Goal: Task Accomplishment & Management: Manage account settings

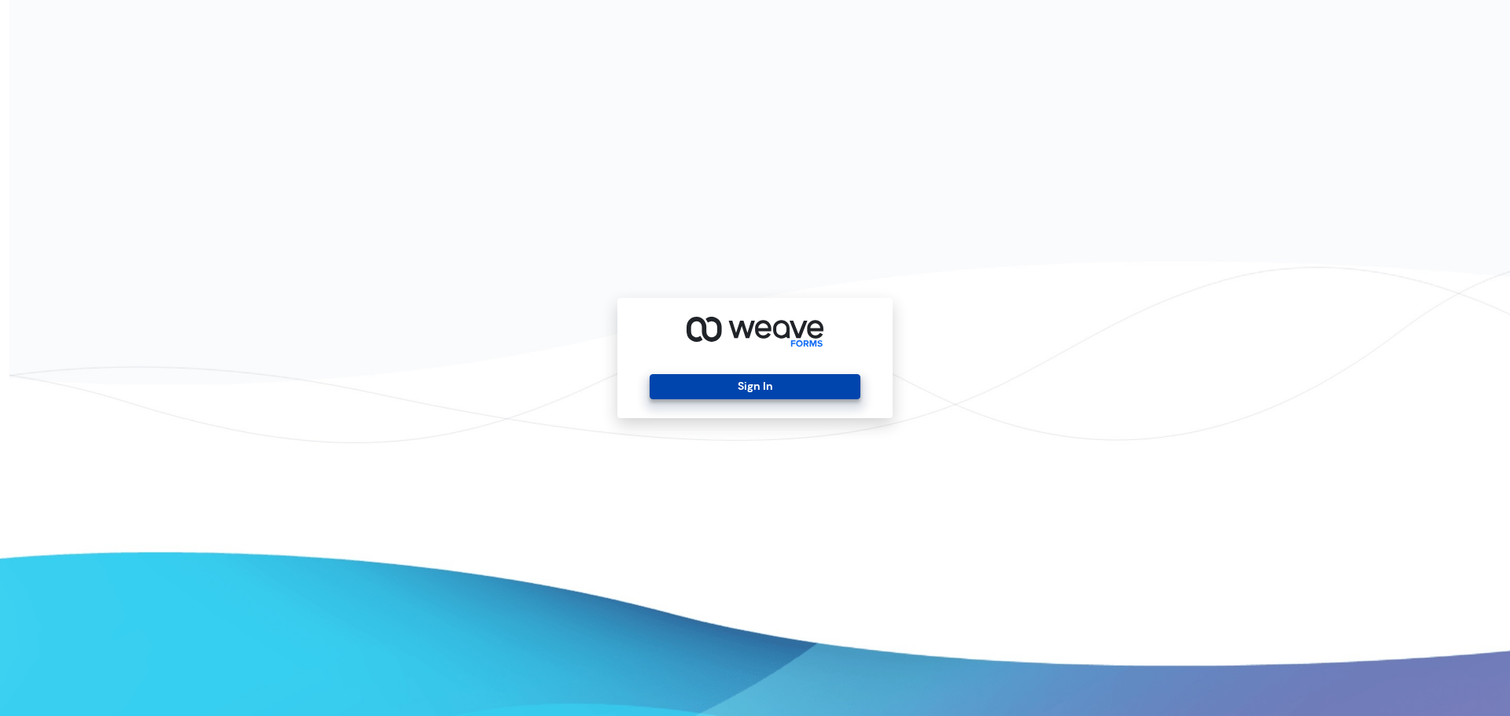
click at [783, 385] on button "Sign In" at bounding box center [755, 386] width 210 height 25
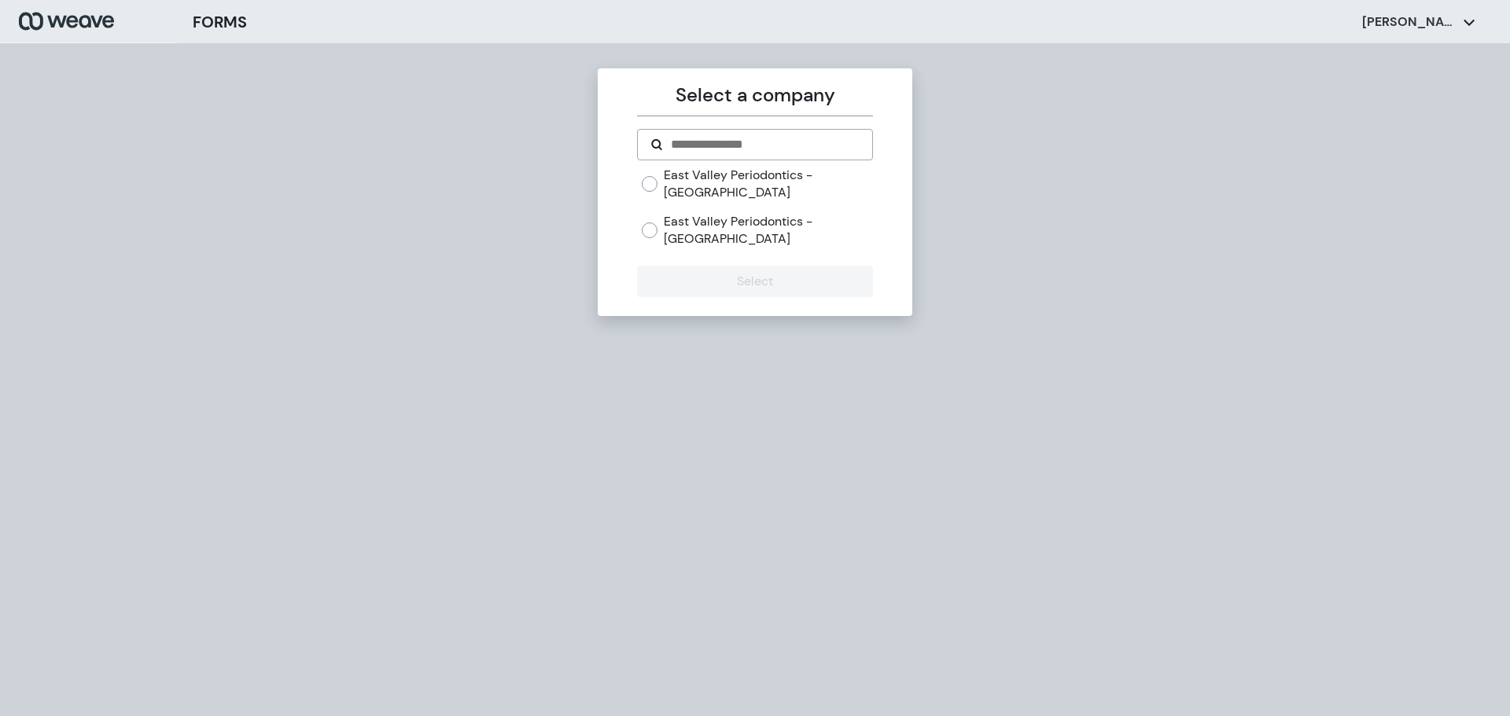
drag, startPoint x: 772, startPoint y: 223, endPoint x: 762, endPoint y: 241, distance: 20.4
click at [772, 223] on label "East Valley Periodontics - [GEOGRAPHIC_DATA]" at bounding box center [768, 230] width 208 height 34
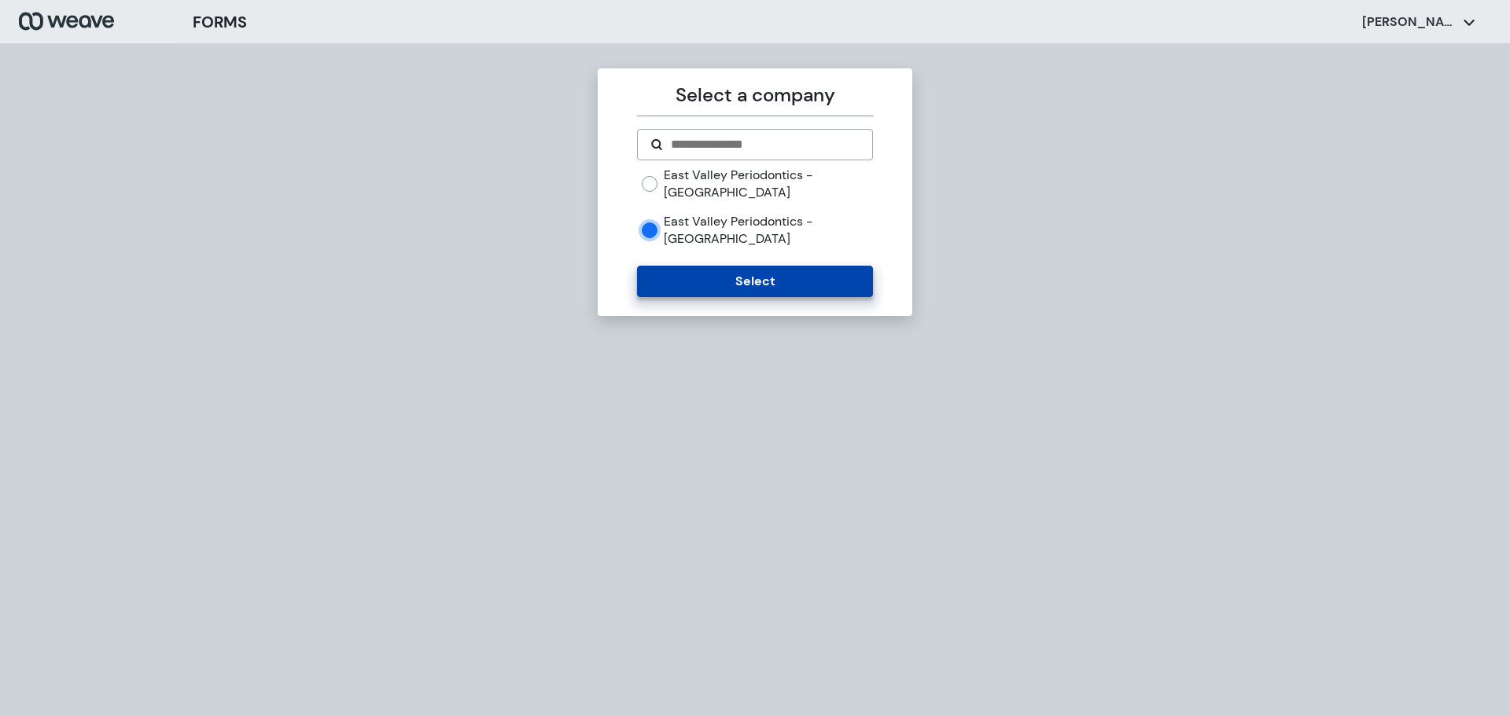
click at [747, 268] on button "Select" at bounding box center [754, 281] width 235 height 31
